Goal: Information Seeking & Learning: Get advice/opinions

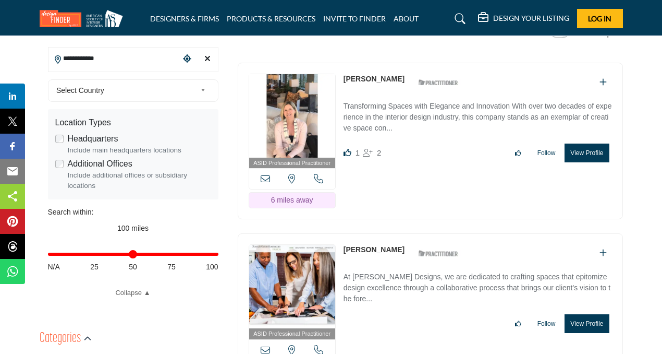
scroll to position [278, 0]
click at [369, 77] on link "[PERSON_NAME]" at bounding box center [374, 78] width 61 height 8
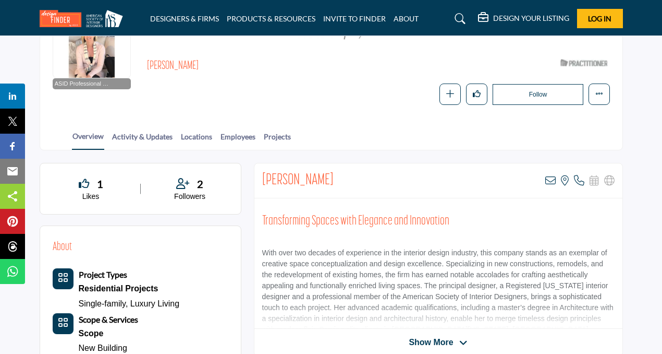
scroll to position [129, 0]
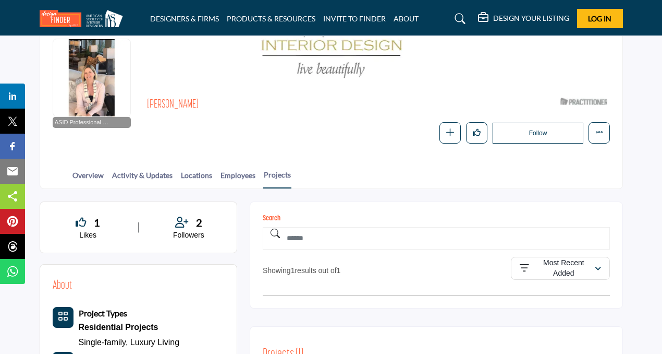
scroll to position [78, 0]
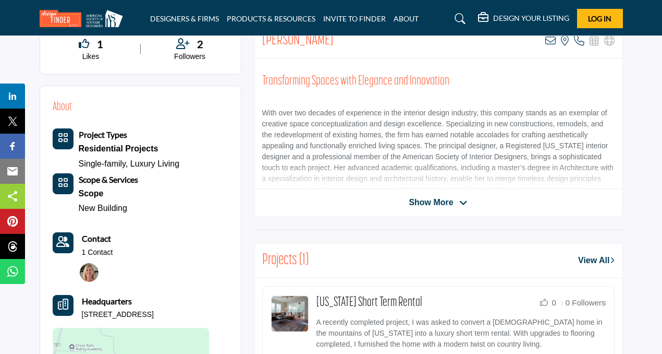
scroll to position [272, 0]
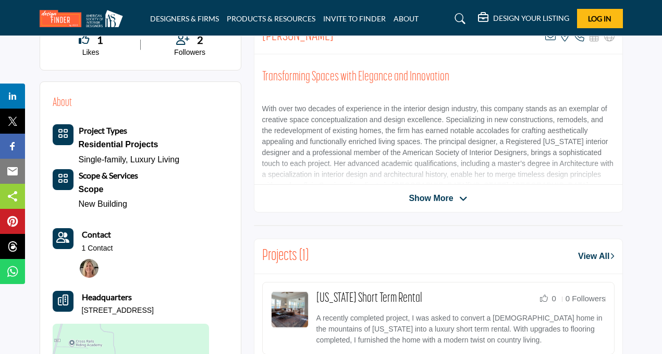
click at [436, 202] on div "[PERSON_NAME] View email address of this listing View the location of this list…" at bounding box center [438, 115] width 369 height 193
click at [434, 197] on span "Show More" at bounding box center [431, 198] width 44 height 13
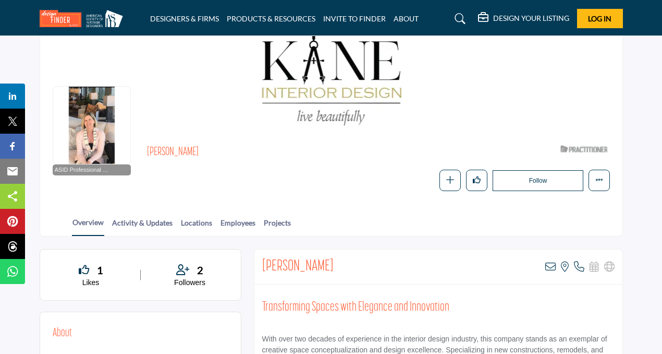
scroll to position [0, 0]
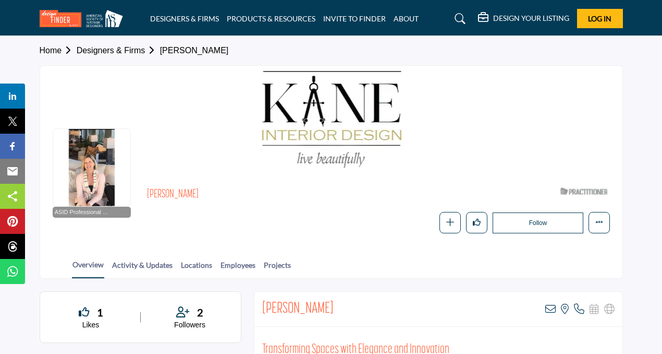
click at [115, 47] on link "Designers & Firms" at bounding box center [118, 50] width 83 height 9
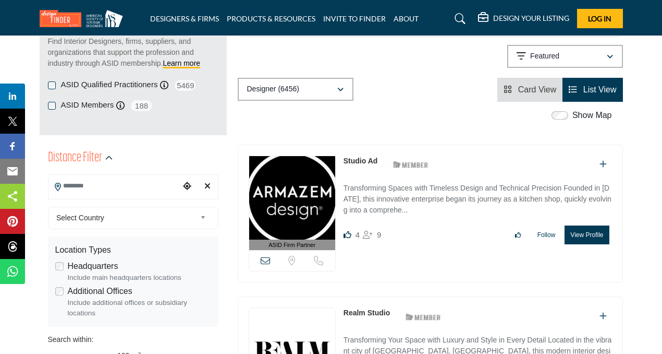
scroll to position [153, 0]
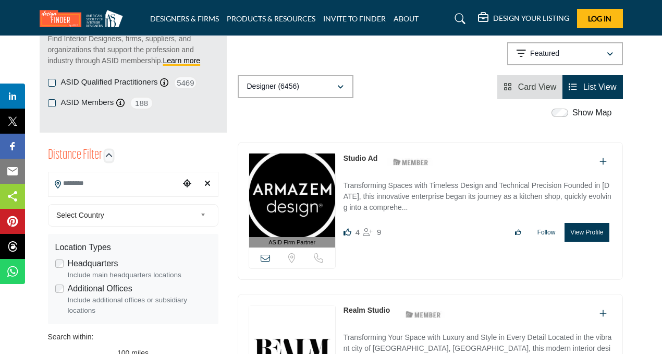
click at [105, 156] on icon "button" at bounding box center [108, 155] width 7 height 7
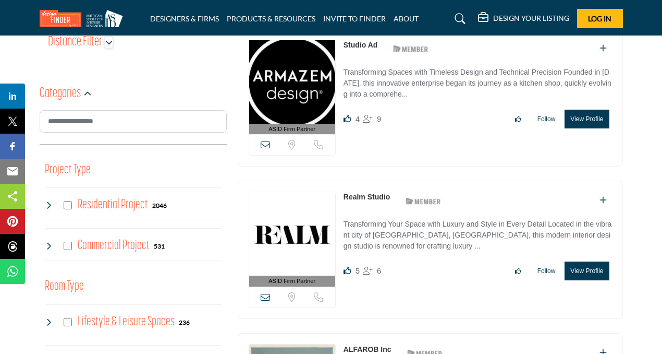
scroll to position [263, 0]
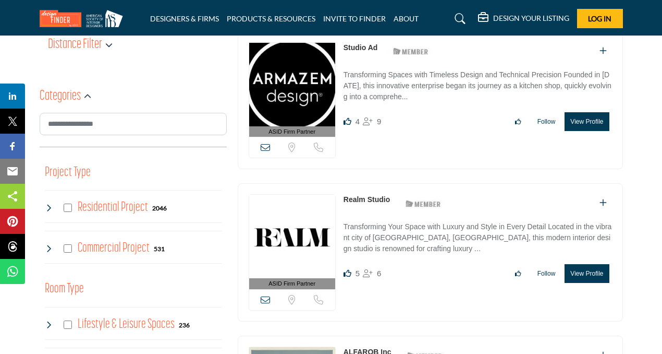
click at [48, 204] on icon at bounding box center [49, 207] width 8 height 8
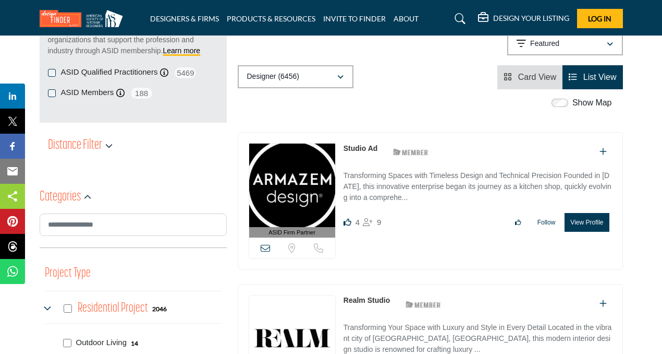
scroll to position [163, 0]
click at [107, 145] on icon "button" at bounding box center [108, 144] width 7 height 7
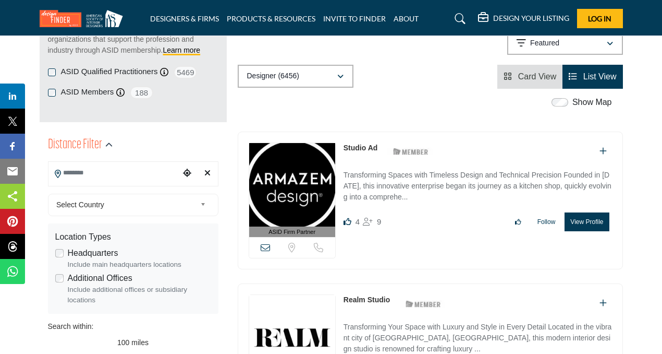
click at [105, 174] on input "Search Location" at bounding box center [113, 173] width 131 height 20
click at [198, 142] on div "Distance Filter" at bounding box center [133, 145] width 171 height 19
click at [207, 174] on icon "Clear search location" at bounding box center [207, 172] width 6 height 8
click at [76, 174] on input "Search Location" at bounding box center [113, 173] width 131 height 20
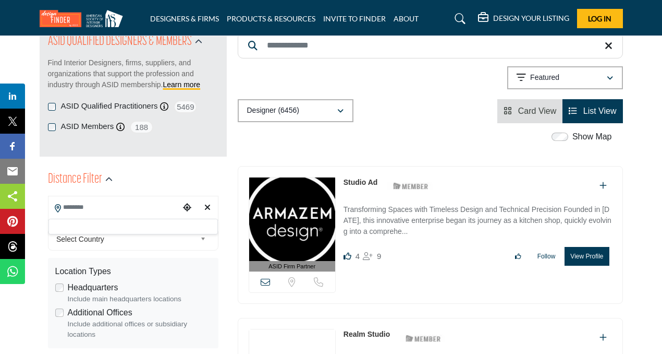
scroll to position [132, 0]
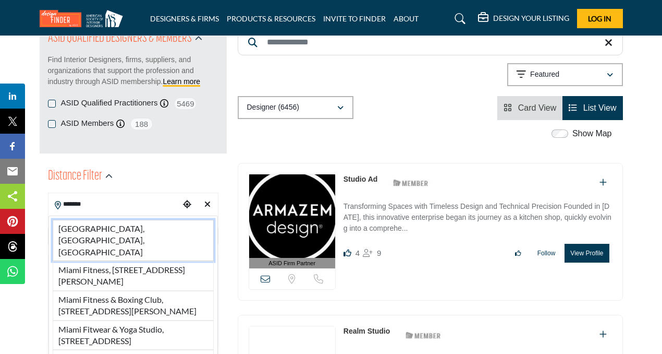
click at [100, 230] on li "Miami, FL, USA" at bounding box center [133, 240] width 161 height 41
type input "**********"
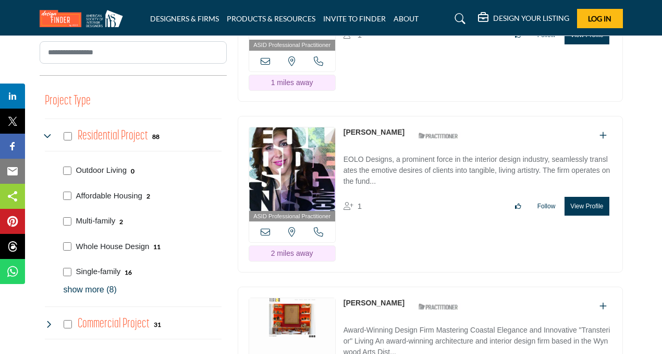
scroll to position [592, 0]
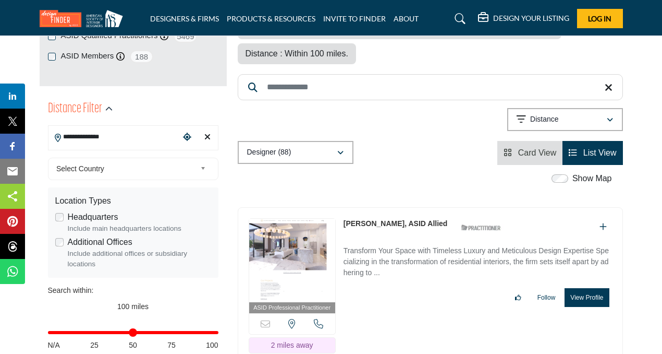
scroll to position [201, 0]
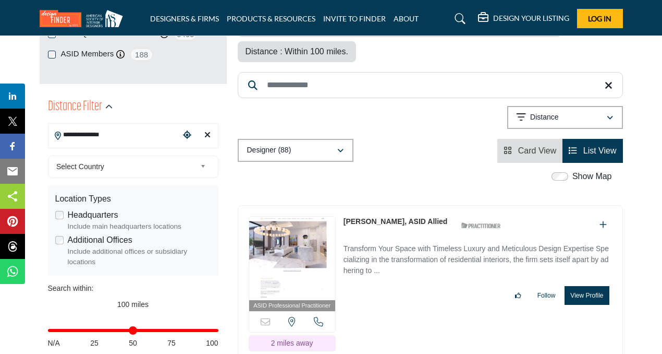
click at [411, 217] on link "[PERSON_NAME], ASID Allied" at bounding box center [396, 221] width 104 height 8
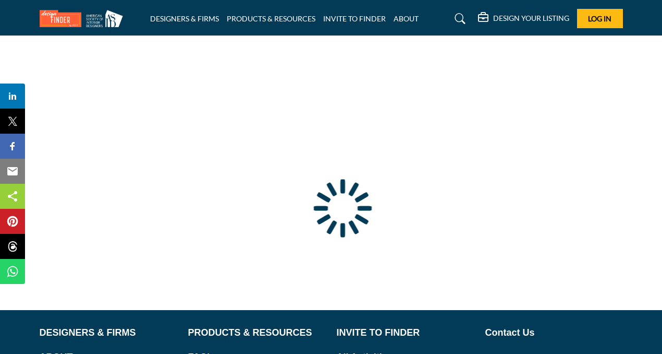
scroll to position [27, 0]
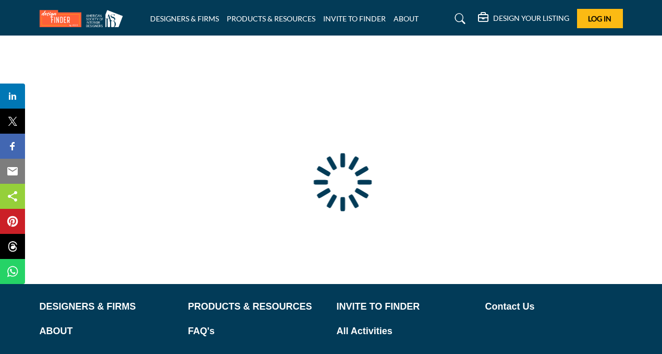
type input "**********"
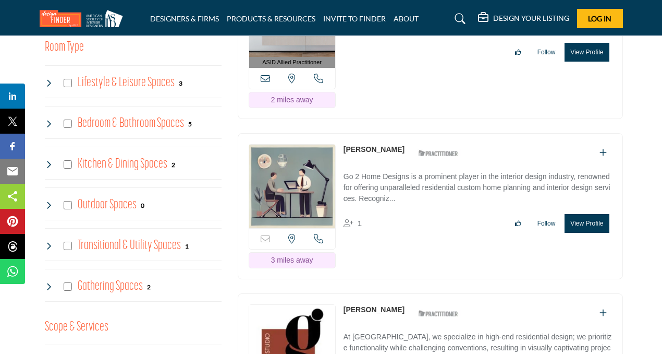
scroll to position [765, 0]
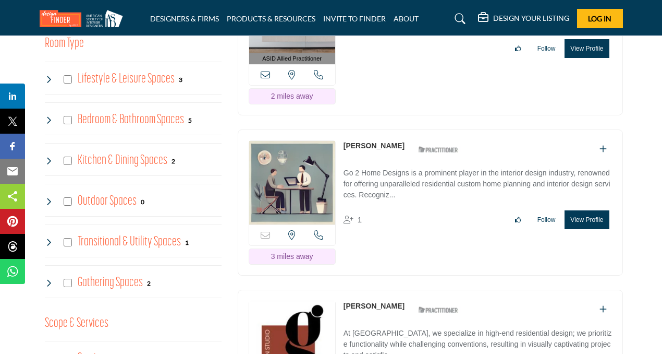
click at [368, 143] on link "[PERSON_NAME]" at bounding box center [374, 145] width 61 height 8
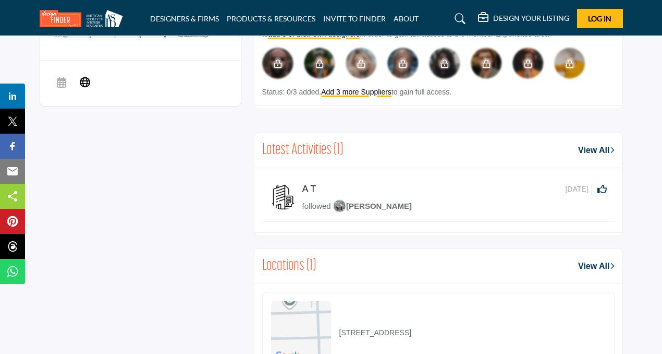
scroll to position [519, 0]
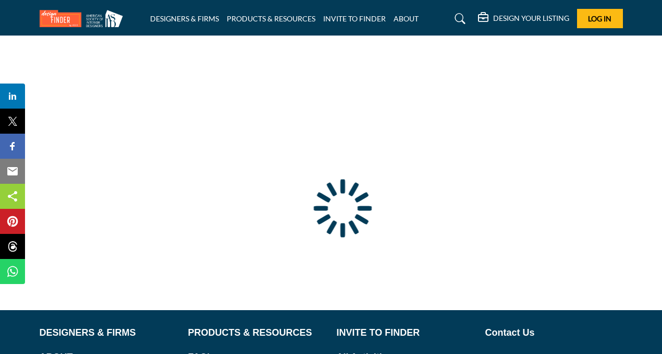
type input "**********"
